Goal: Task Accomplishment & Management: Use online tool/utility

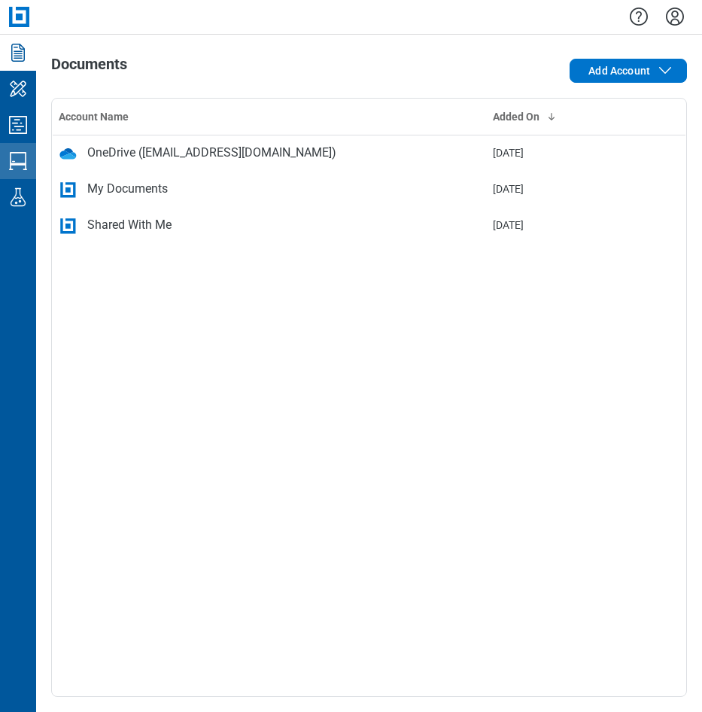
click at [22, 156] on icon "Studio Sessions" at bounding box center [18, 161] width 24 height 24
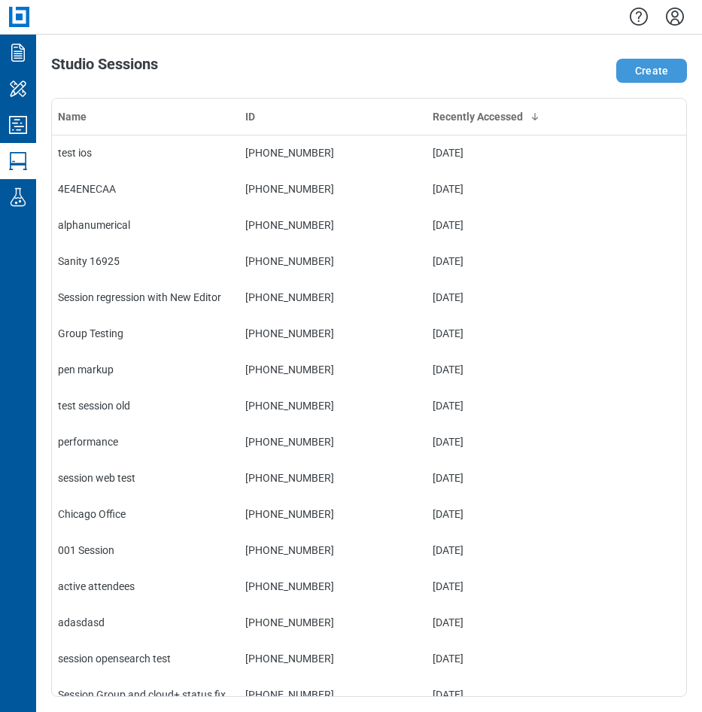
click at [640, 78] on button "Create" at bounding box center [652, 71] width 71 height 24
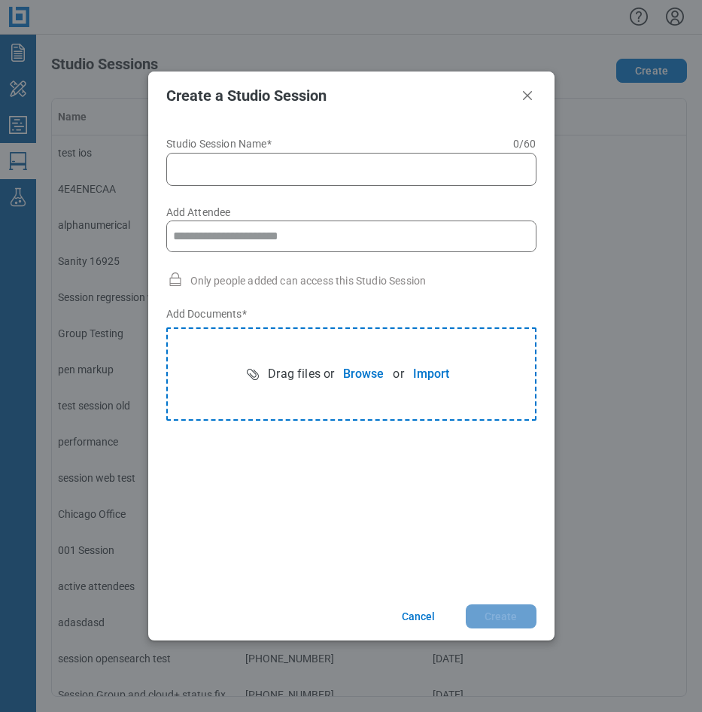
click at [238, 169] on input "Studio Session Name* 0 of 60 characters 0 / 60" at bounding box center [354, 169] width 351 height 18
type input "**********"
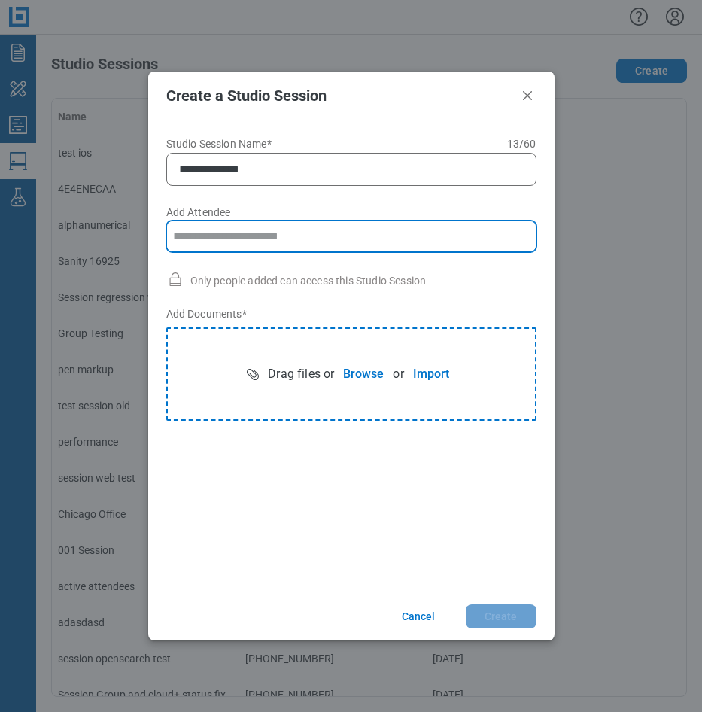
click at [346, 373] on button "Browse" at bounding box center [363, 374] width 59 height 30
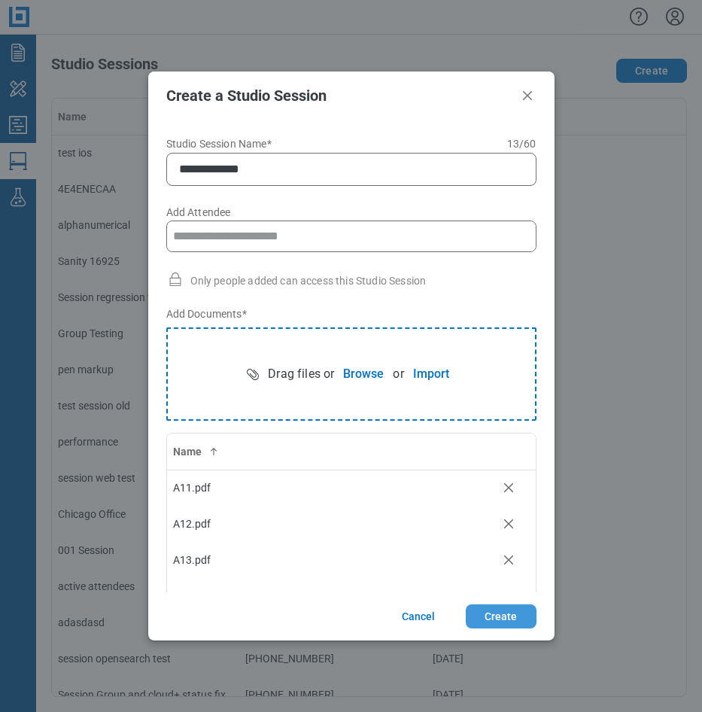
click at [498, 620] on button "Create" at bounding box center [501, 616] width 71 height 24
